Goal: Use online tool/utility: Utilize a website feature to perform a specific function

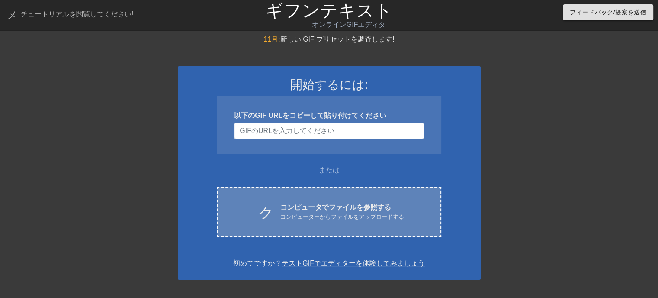
click at [328, 213] on font "コンピューターからファイルをアップロードする" at bounding box center [342, 216] width 124 height 6
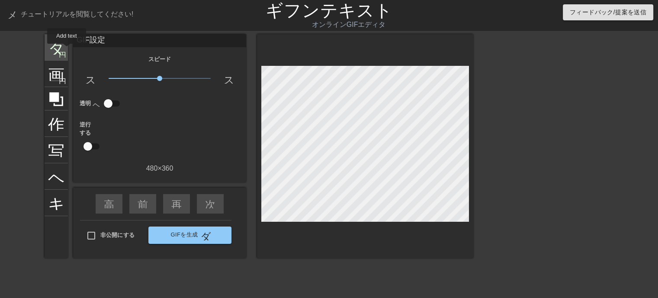
click at [65, 49] on div "タイトル 円を追加" at bounding box center [56, 47] width 23 height 26
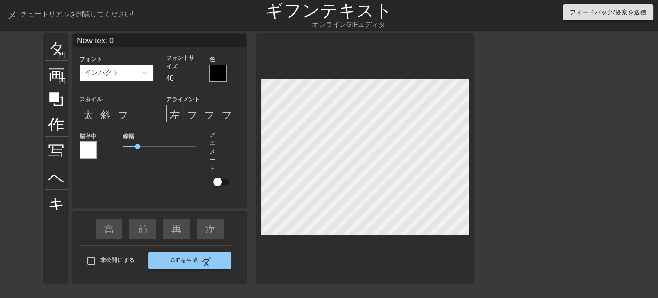
drag, startPoint x: 123, startPoint y: 37, endPoint x: 73, endPoint y: 39, distance: 50.2
click at [73, 39] on div "タイトル 円を追加 画像 円を追加 作物 写真サイズを大きく選択 ヘルプ キーボード New text 0 フォント インパクト フォントサイズ 40 色 ス…" at bounding box center [259, 158] width 429 height 249
type input "何時もご訪問ありがとうございます"
click at [212, 76] on div at bounding box center [217, 72] width 17 height 17
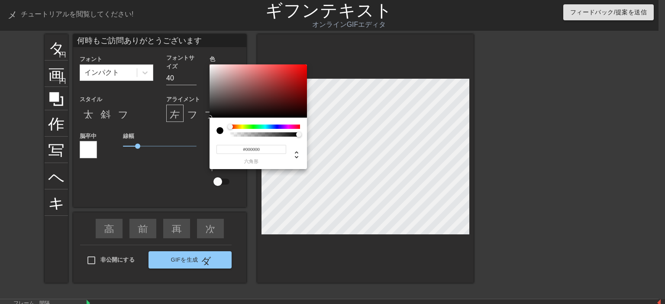
click at [270, 151] on input "#000000" at bounding box center [251, 149] width 70 height 9
type input "#ffff"
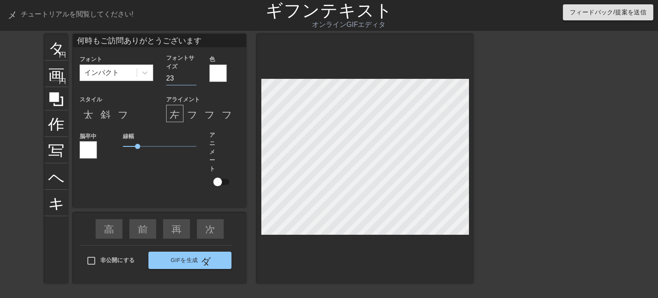
click at [194, 81] on input "23" at bounding box center [181, 78] width 30 height 14
click at [193, 75] on input "24" at bounding box center [181, 78] width 30 height 14
click at [193, 75] on input "25" at bounding box center [181, 78] width 30 height 14
click at [193, 75] on input "26" at bounding box center [181, 78] width 30 height 14
click at [193, 75] on input "27" at bounding box center [181, 78] width 30 height 14
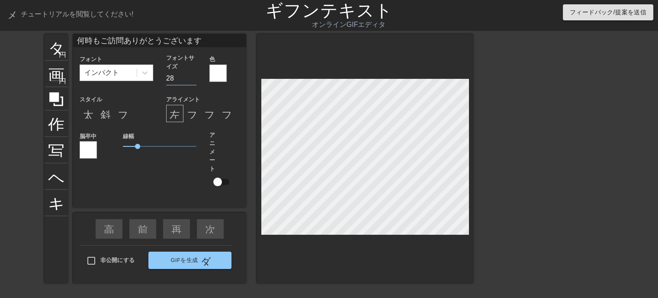
type input "28"
click at [193, 75] on input "28" at bounding box center [181, 78] width 30 height 14
click at [106, 114] on font "斜体形式" at bounding box center [121, 113] width 42 height 10
click at [84, 154] on div at bounding box center [88, 149] width 17 height 17
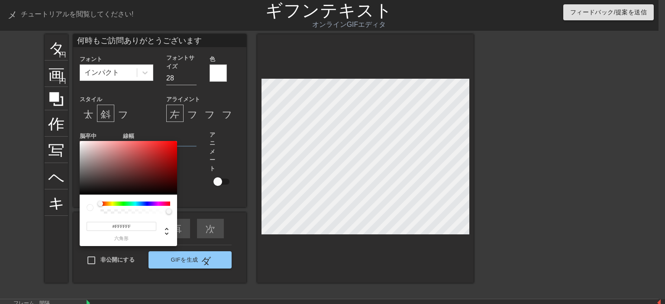
click at [145, 205] on div at bounding box center [135, 204] width 70 height 4
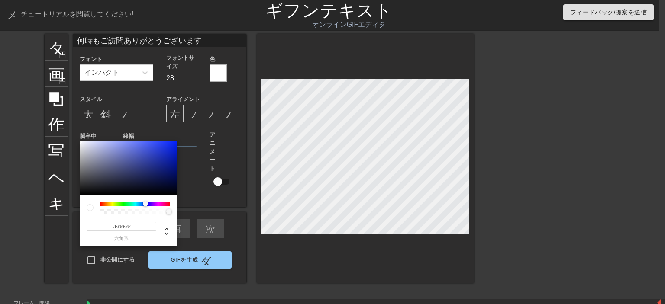
drag, startPoint x: 100, startPoint y: 205, endPoint x: 145, endPoint y: 205, distance: 45.0
click at [145, 205] on div at bounding box center [145, 203] width 5 height 5
click at [169, 146] on div at bounding box center [128, 168] width 97 height 54
click at [145, 143] on div at bounding box center [128, 168] width 97 height 54
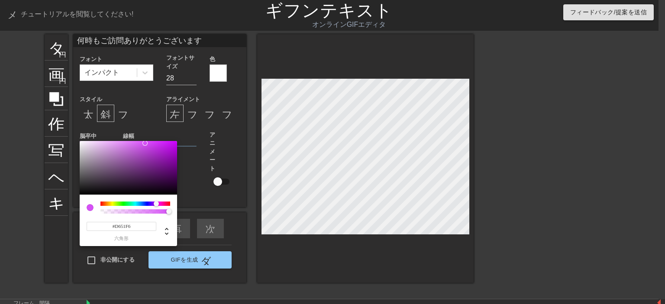
click at [156, 204] on div at bounding box center [135, 204] width 70 height 4
click at [166, 145] on div at bounding box center [128, 168] width 97 height 54
click at [134, 148] on div at bounding box center [128, 168] width 97 height 54
click at [135, 167] on div at bounding box center [128, 168] width 97 height 54
click at [119, 141] on div at bounding box center [128, 168] width 97 height 54
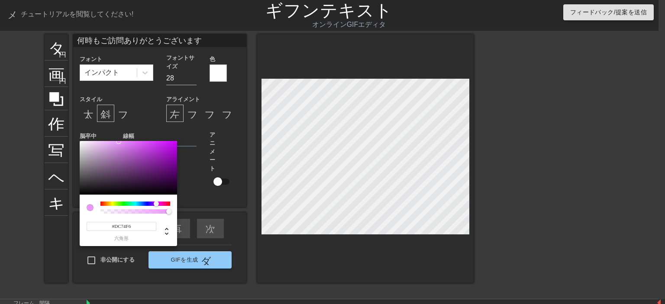
click at [132, 143] on div at bounding box center [128, 168] width 97 height 54
click at [138, 143] on div at bounding box center [128, 168] width 97 height 54
click at [144, 143] on div at bounding box center [140, 145] width 5 height 5
type input "#CE46F6"
click at [149, 143] on div at bounding box center [128, 168] width 97 height 54
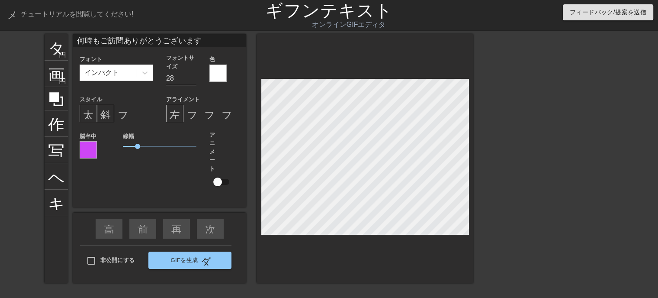
click at [83, 116] on font "太字形式" at bounding box center [104, 113] width 42 height 10
drag, startPoint x: 138, startPoint y: 145, endPoint x: 131, endPoint y: 149, distance: 8.1
click at [131, 149] on span "0.55" at bounding box center [160, 146] width 74 height 10
click at [85, 113] on font "太字形式" at bounding box center [104, 113] width 42 height 10
drag, startPoint x: 131, startPoint y: 147, endPoint x: 139, endPoint y: 150, distance: 9.3
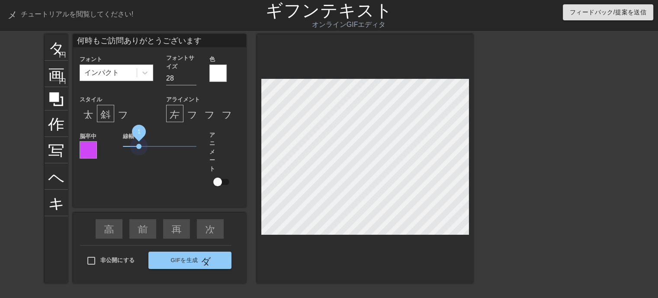
click at [139, 150] on span "1" at bounding box center [160, 146] width 74 height 10
click at [91, 116] on font "太字形式" at bounding box center [104, 113] width 42 height 10
click at [138, 148] on span "1.05" at bounding box center [138, 146] width 5 height 5
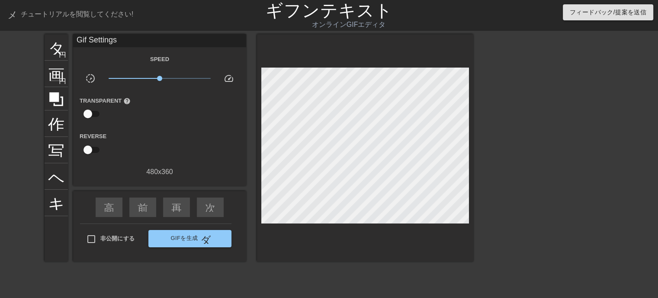
click at [311, 273] on div "タイトル 円を追加 画像 円を追加 作物 写真サイズを大きく選択 ヘルプ キーボード Gif Settings Speed slow_motion_video…" at bounding box center [259, 164] width 429 height 260
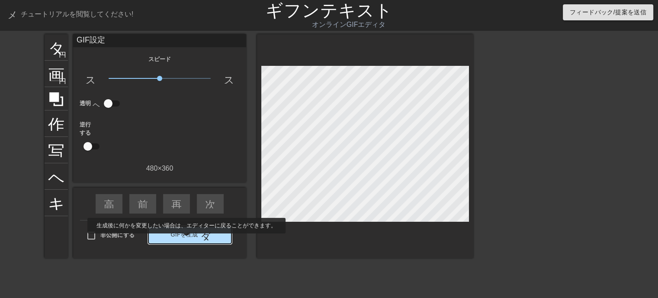
click at [197, 238] on font "GIFを生成" at bounding box center [183, 235] width 27 height 10
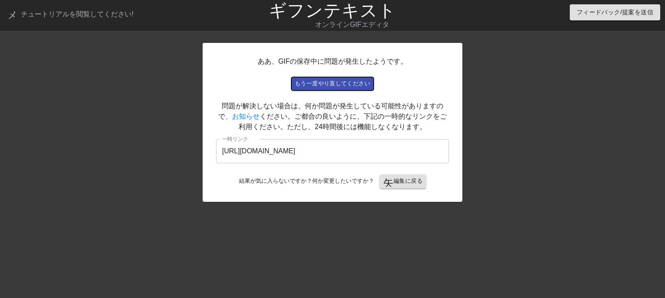
click at [327, 83] on font "もう一度やり直してください" at bounding box center [332, 83] width 75 height 6
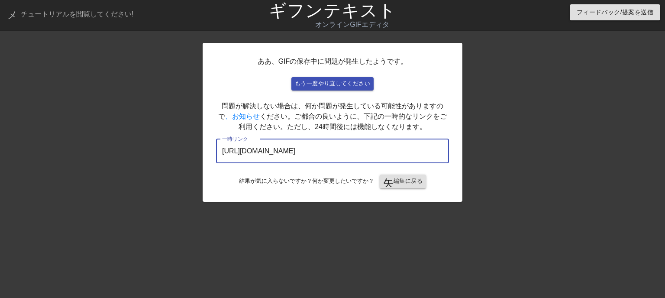
drag, startPoint x: 411, startPoint y: 149, endPoint x: 141, endPoint y: 155, distance: 270.5
click at [147, 155] on div "ああ、GIFの保存中に問題が発生したようです。 もう一度やり直してください 問題が解決しない場合は、何か問題が発生している可能性がありますので 、お知らせ く…" at bounding box center [332, 164] width 665 height 260
